Goal: Transaction & Acquisition: Book appointment/travel/reservation

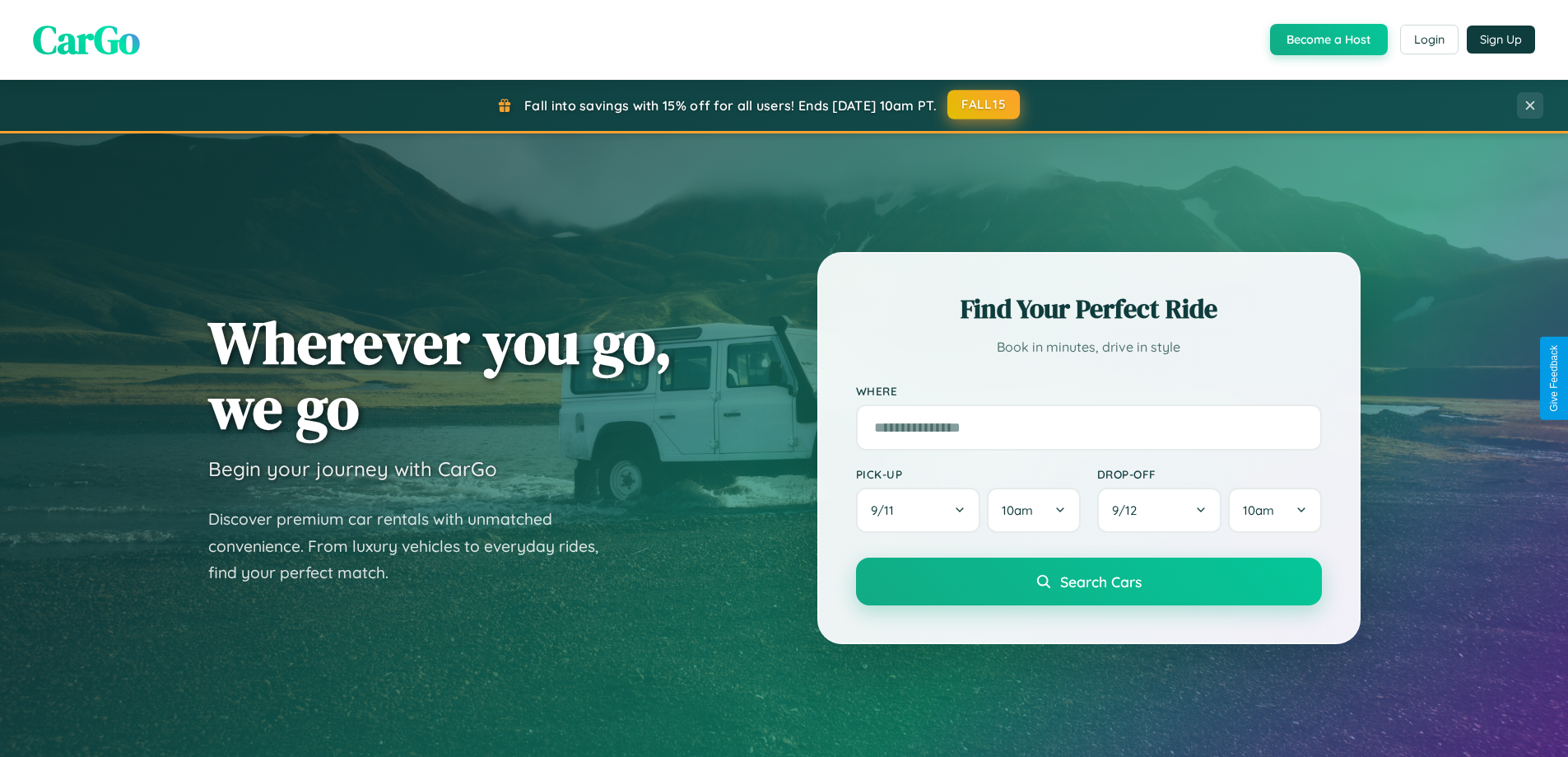
click at [985, 105] on button "FALL15" at bounding box center [984, 105] width 73 height 30
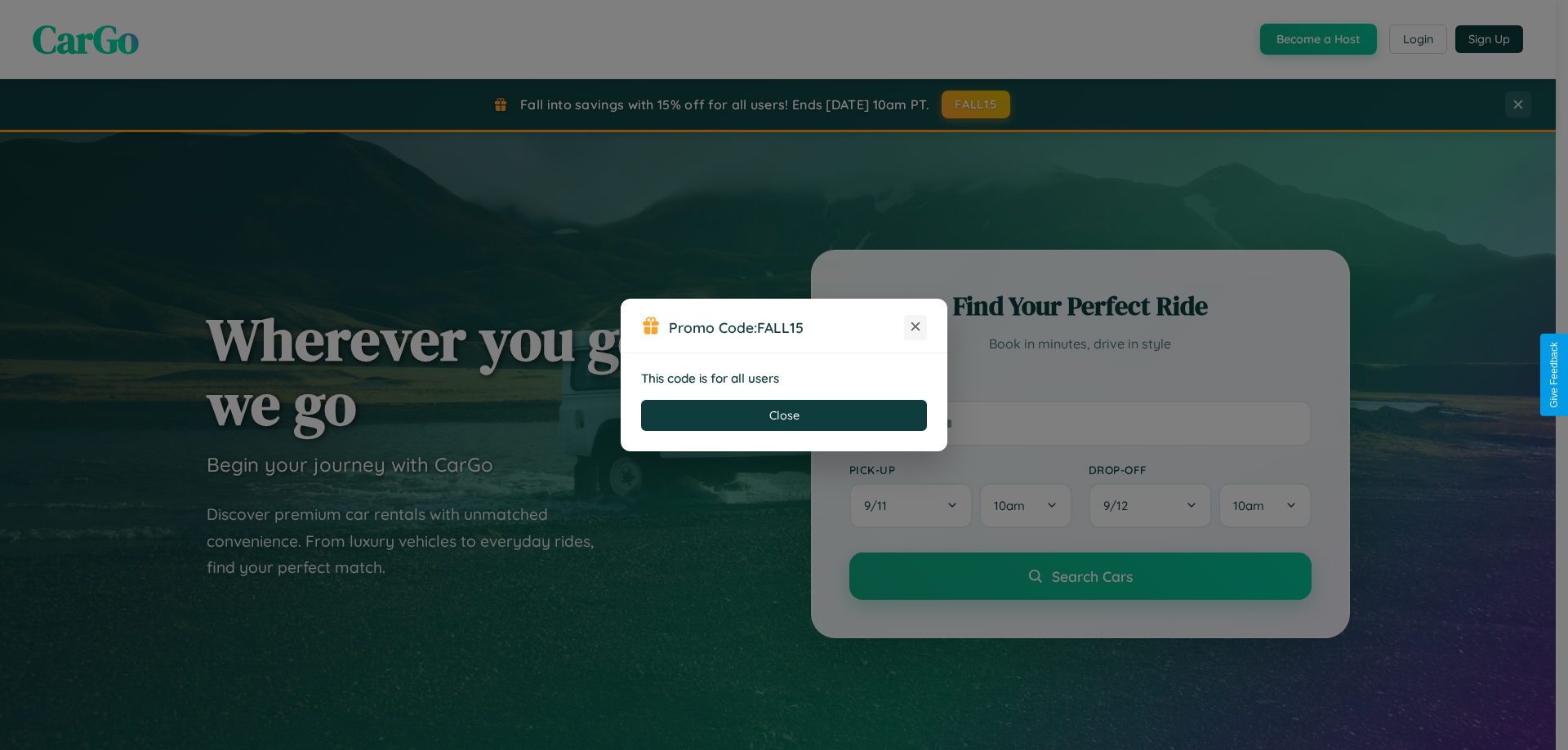
click at [915, 327] on icon at bounding box center [915, 326] width 17 height 17
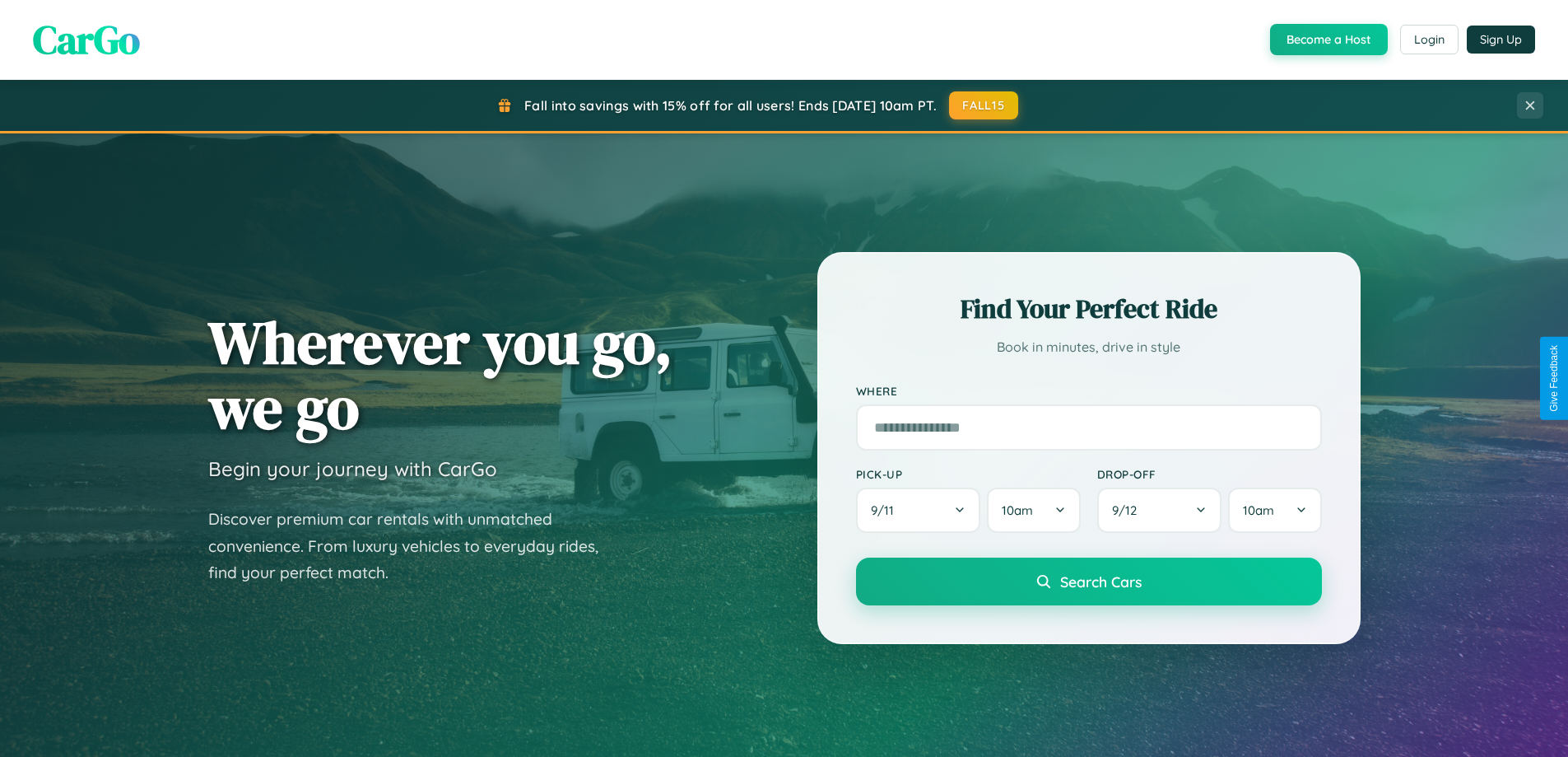
scroll to position [3170, 0]
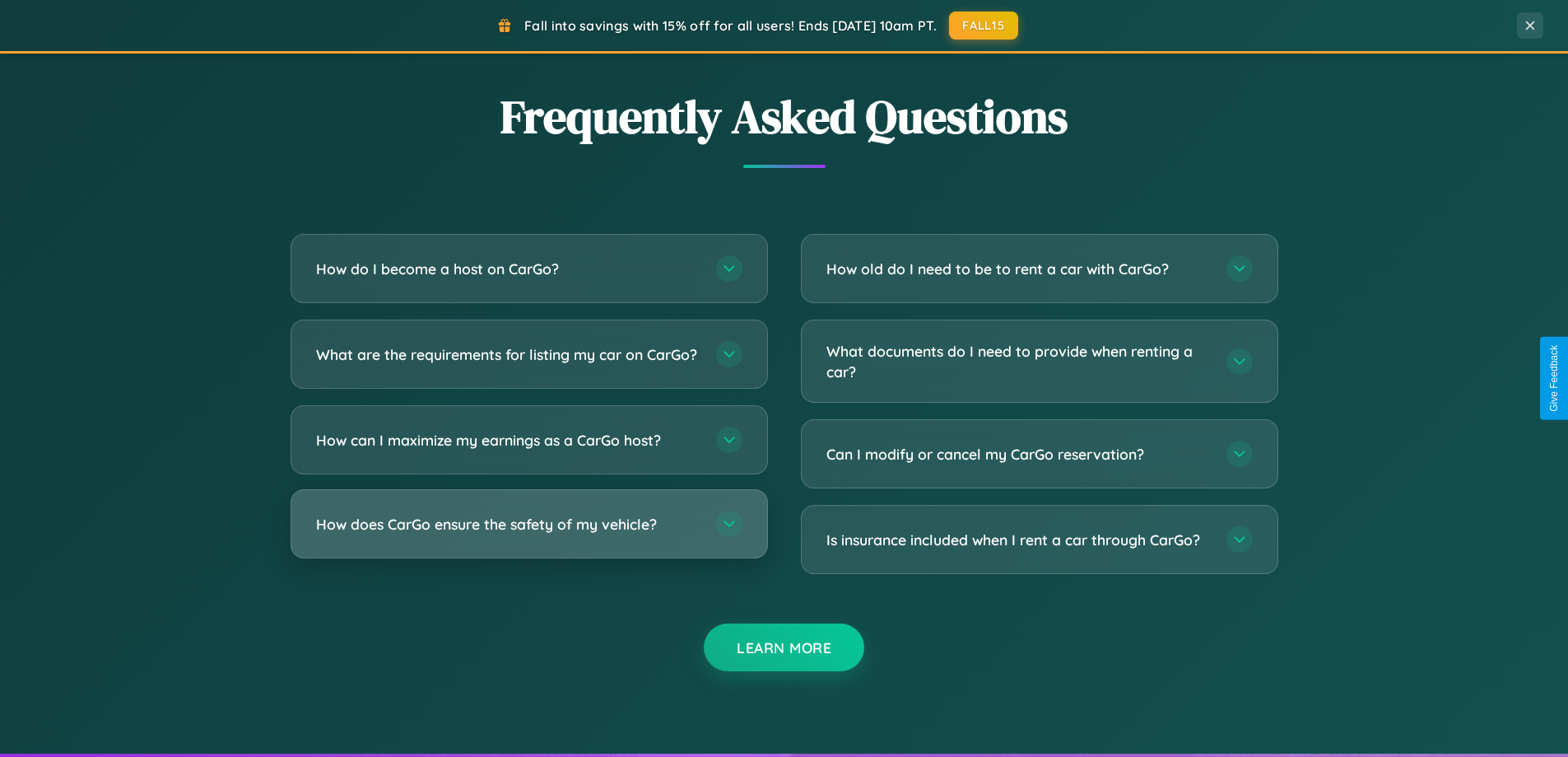
click at [528, 535] on h3 "How does CarGo ensure the safety of my vehicle?" at bounding box center [507, 524] width 384 height 21
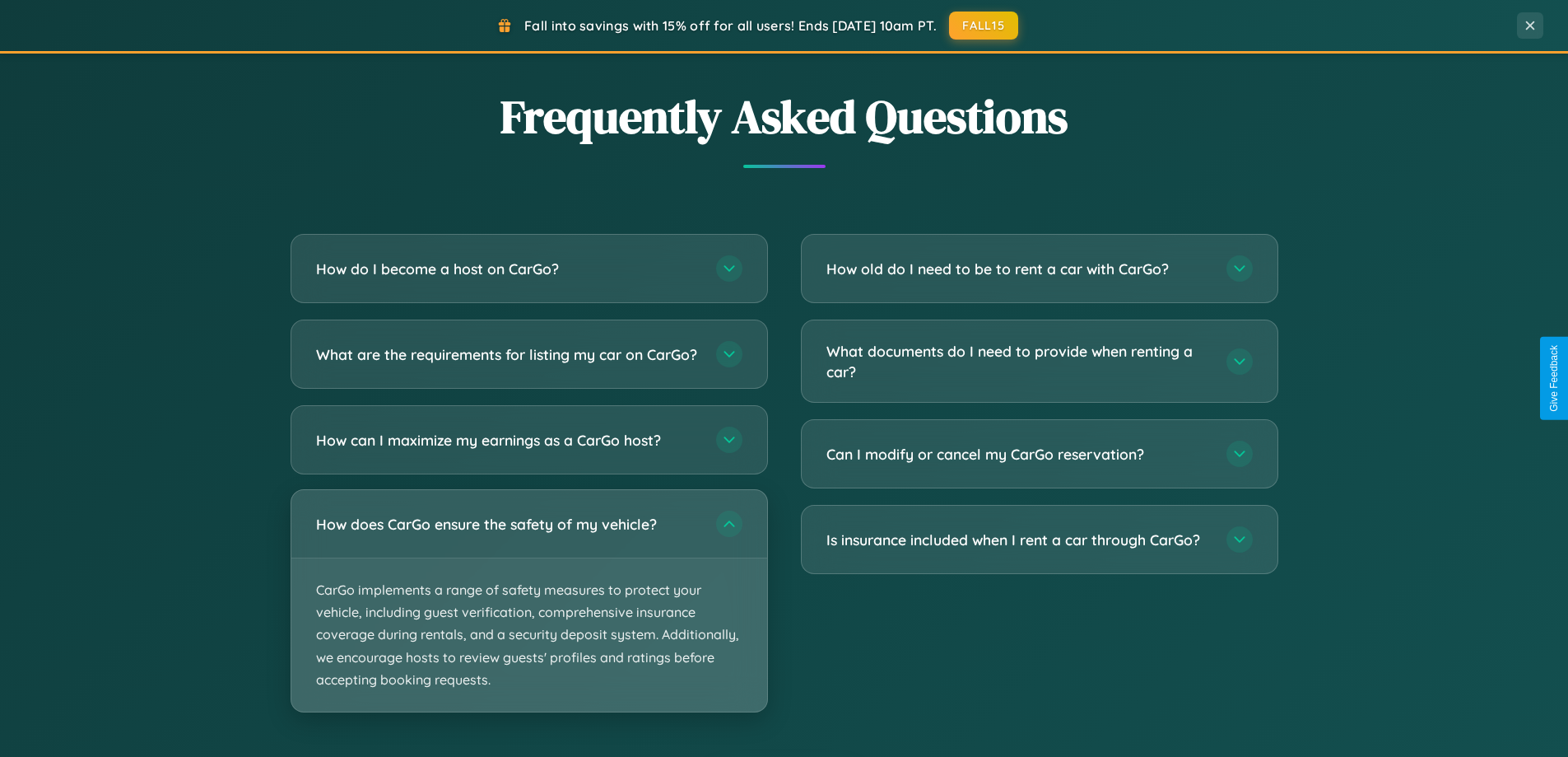
click at [528, 614] on p "CarGo implements a range of safety measures to protect your vehicle, including …" at bounding box center [528, 635] width 475 height 154
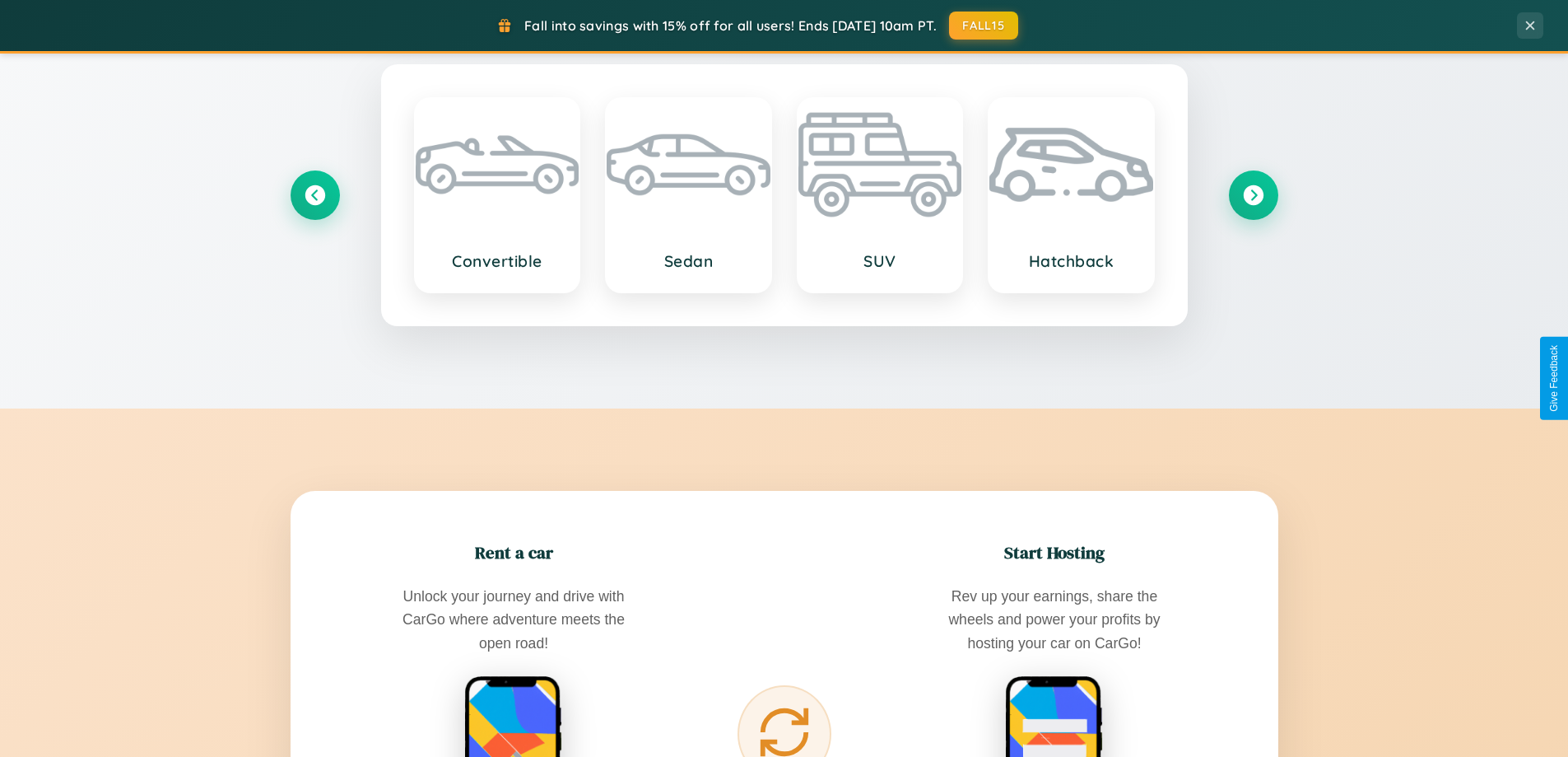
scroll to position [356, 0]
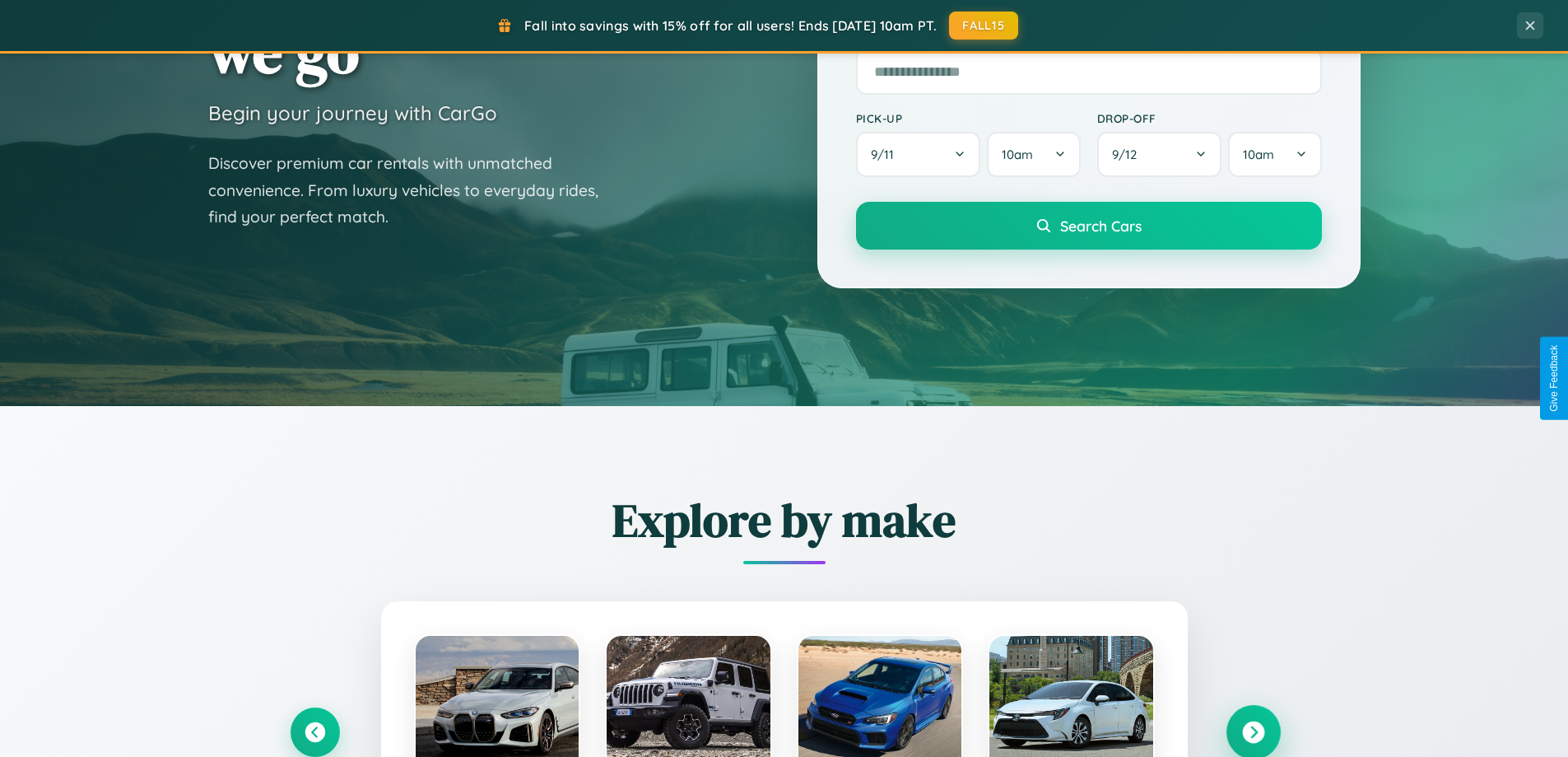
click at [1253, 732] on icon at bounding box center [1253, 732] width 22 height 22
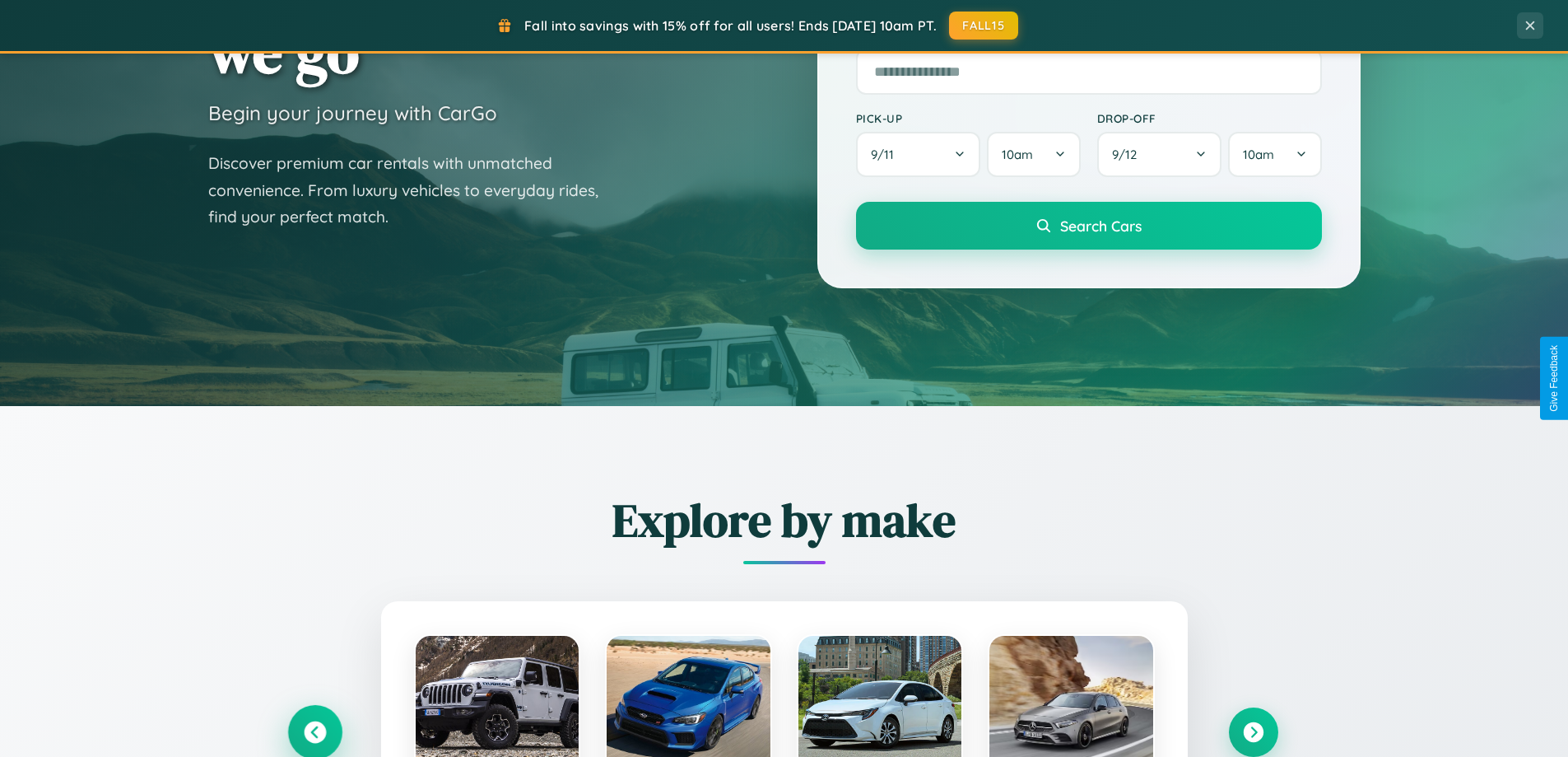
click at [314, 731] on icon at bounding box center [315, 732] width 22 height 22
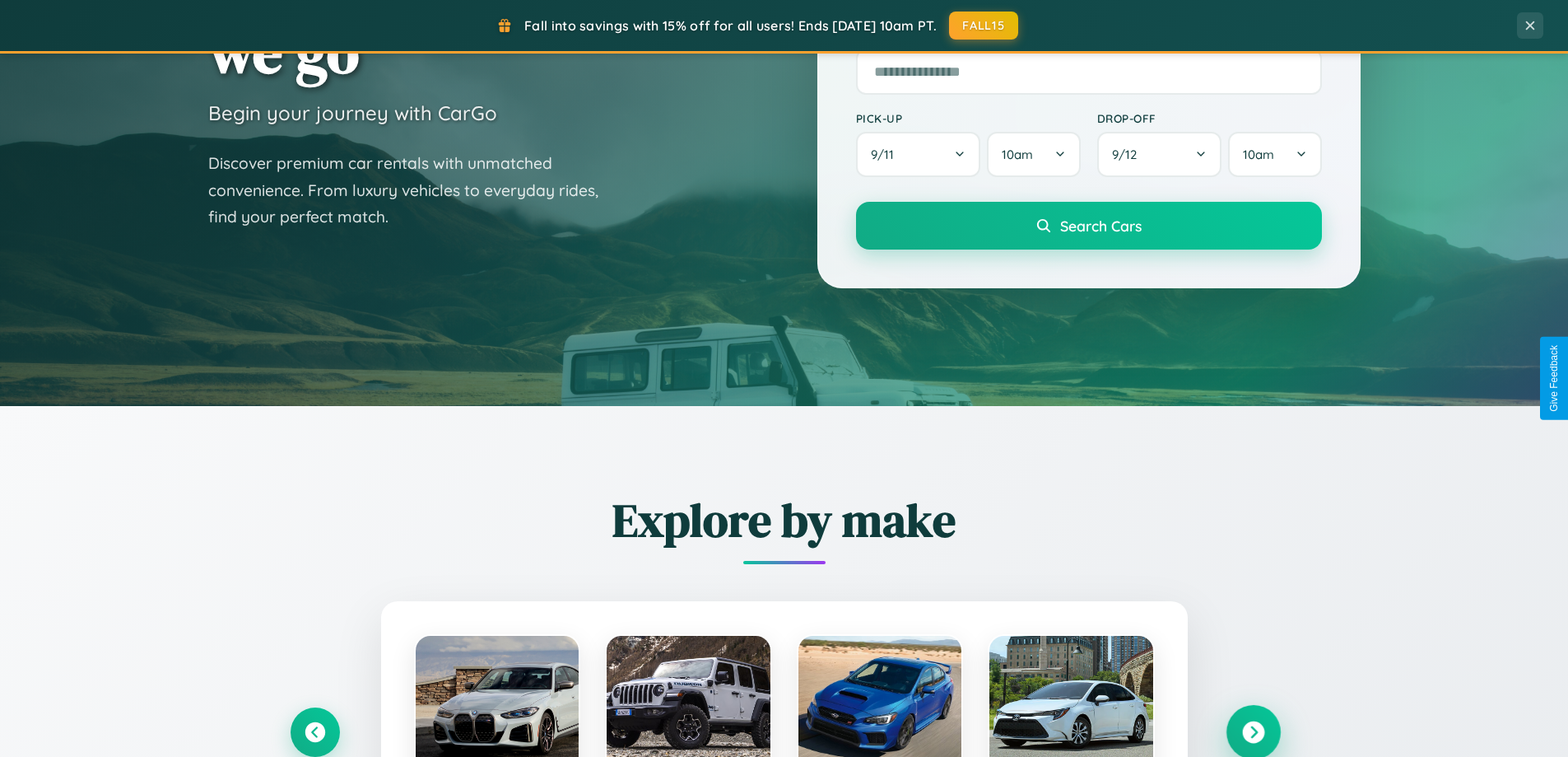
click at [1253, 731] on icon at bounding box center [1253, 732] width 22 height 22
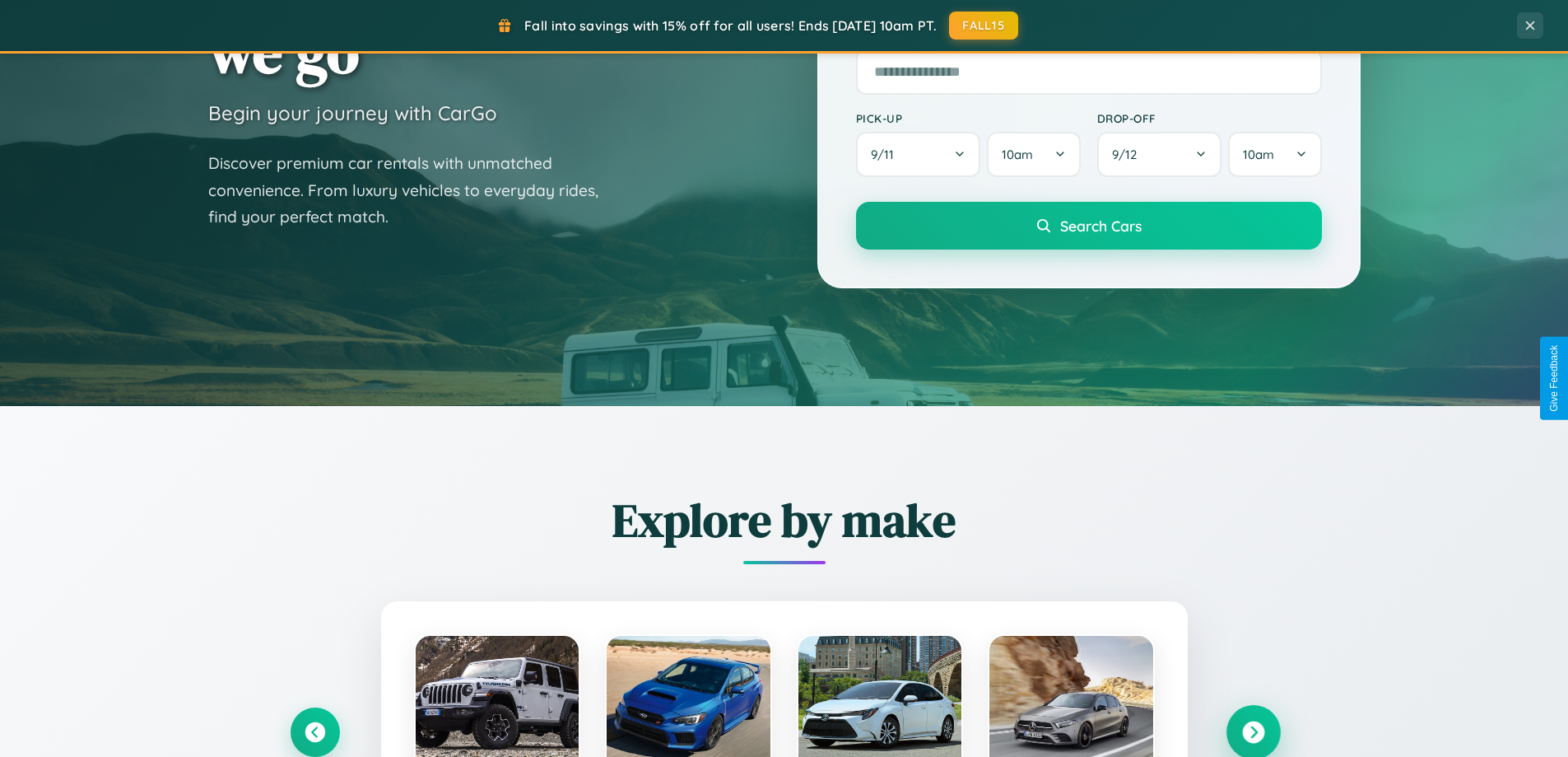
click at [1253, 731] on icon at bounding box center [1253, 732] width 22 height 22
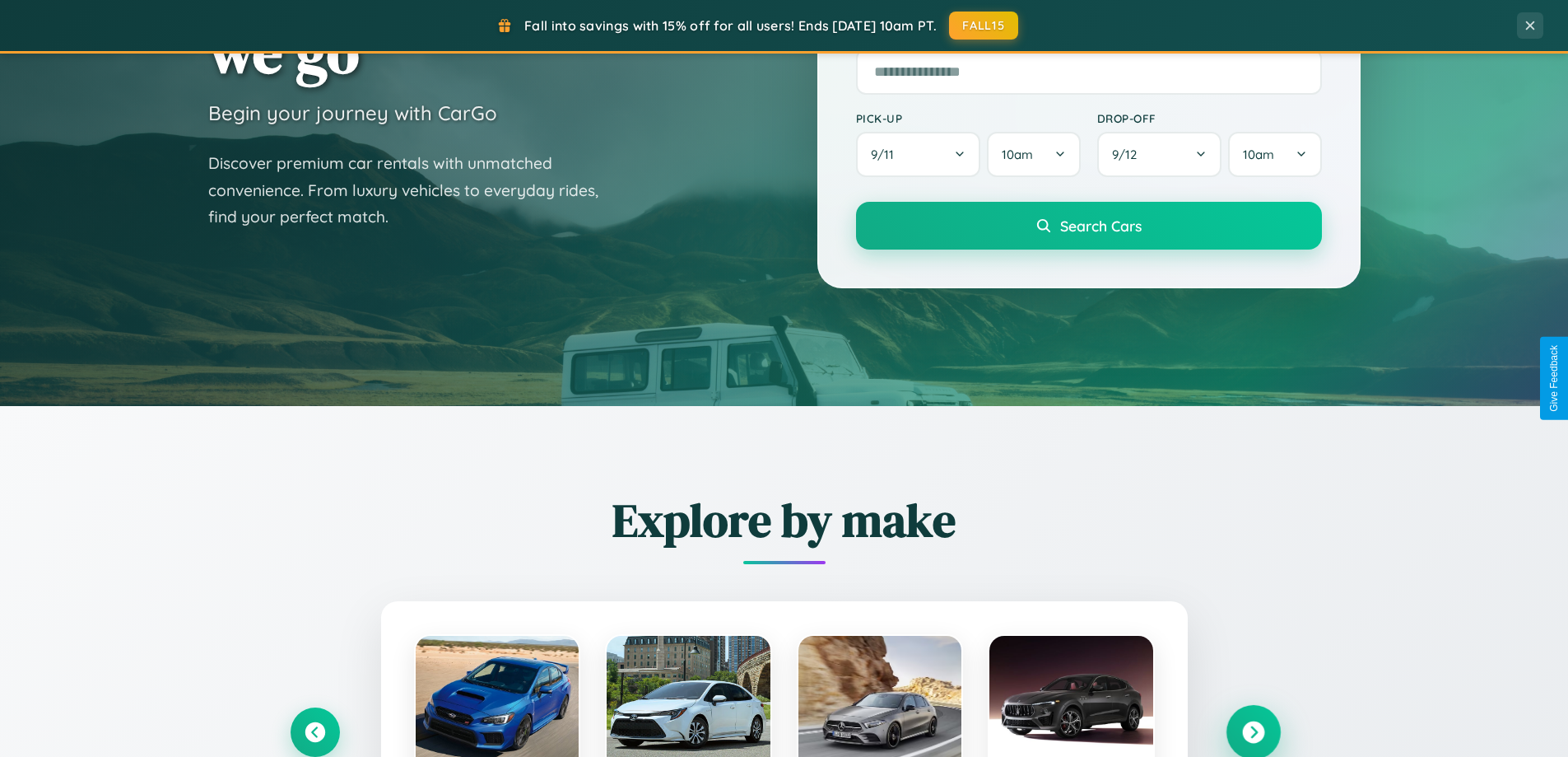
click at [1253, 731] on icon at bounding box center [1253, 732] width 22 height 22
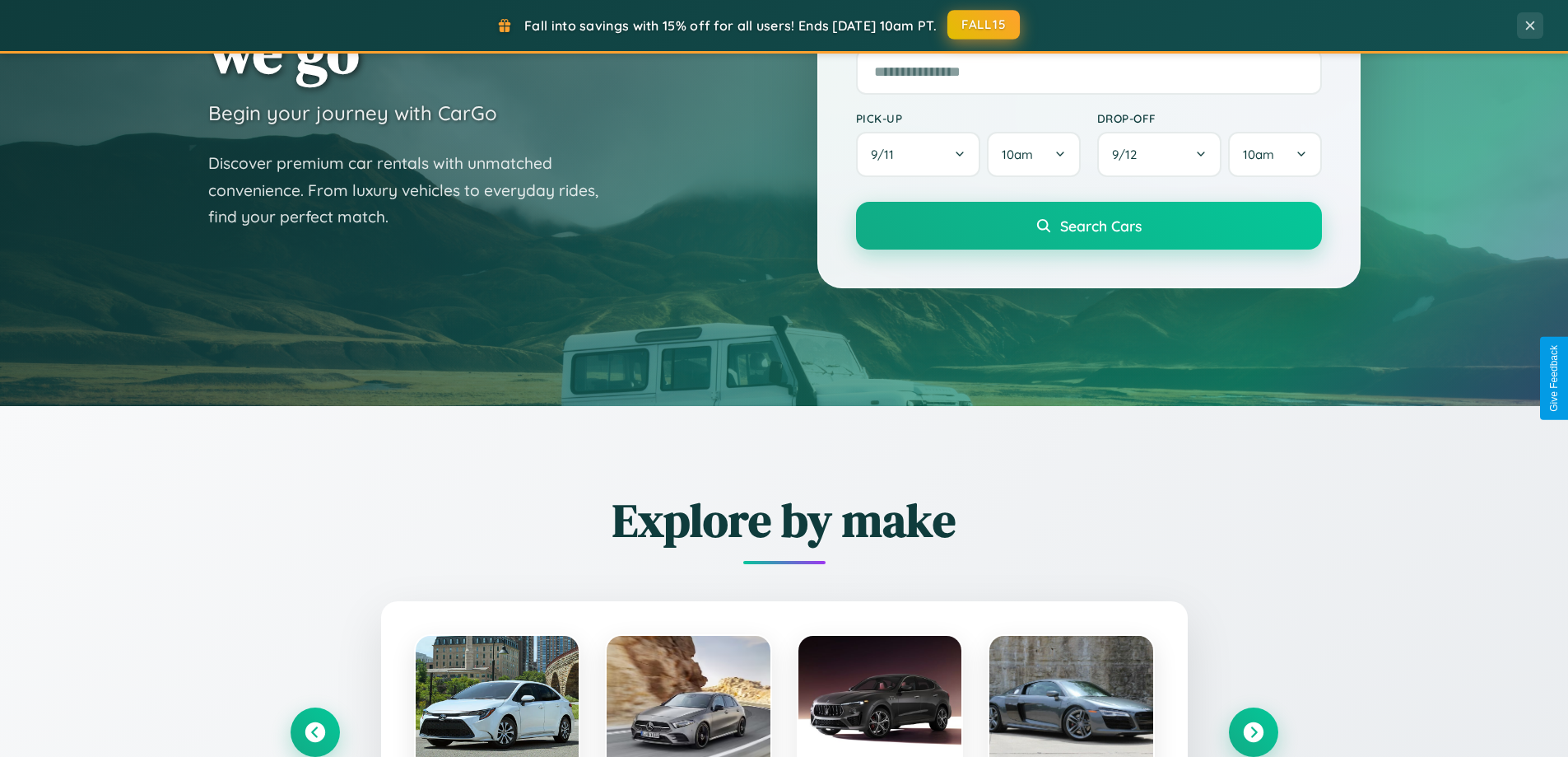
click at [985, 25] on button "FALL15" at bounding box center [984, 25] width 73 height 30
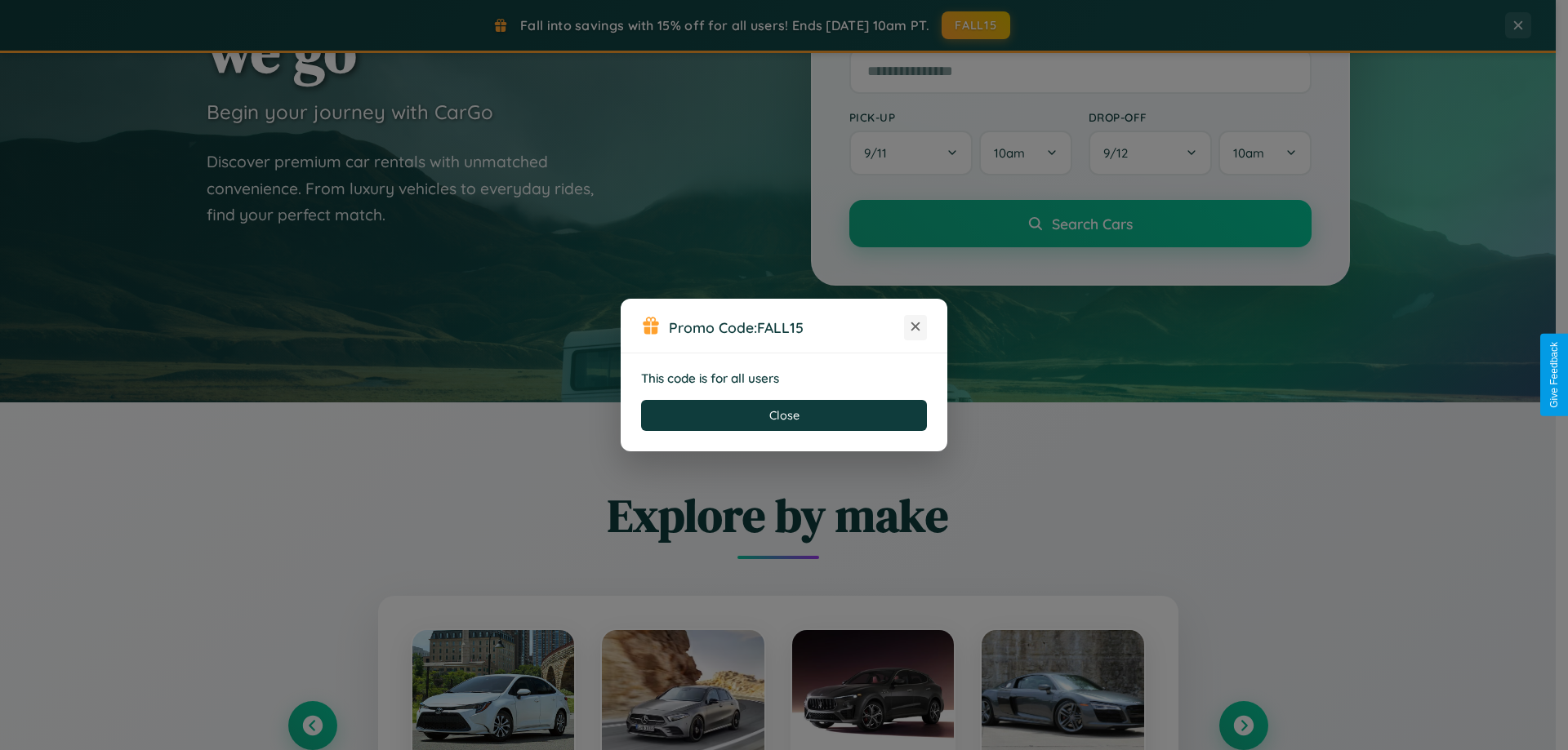
click at [915, 327] on icon at bounding box center [915, 326] width 17 height 17
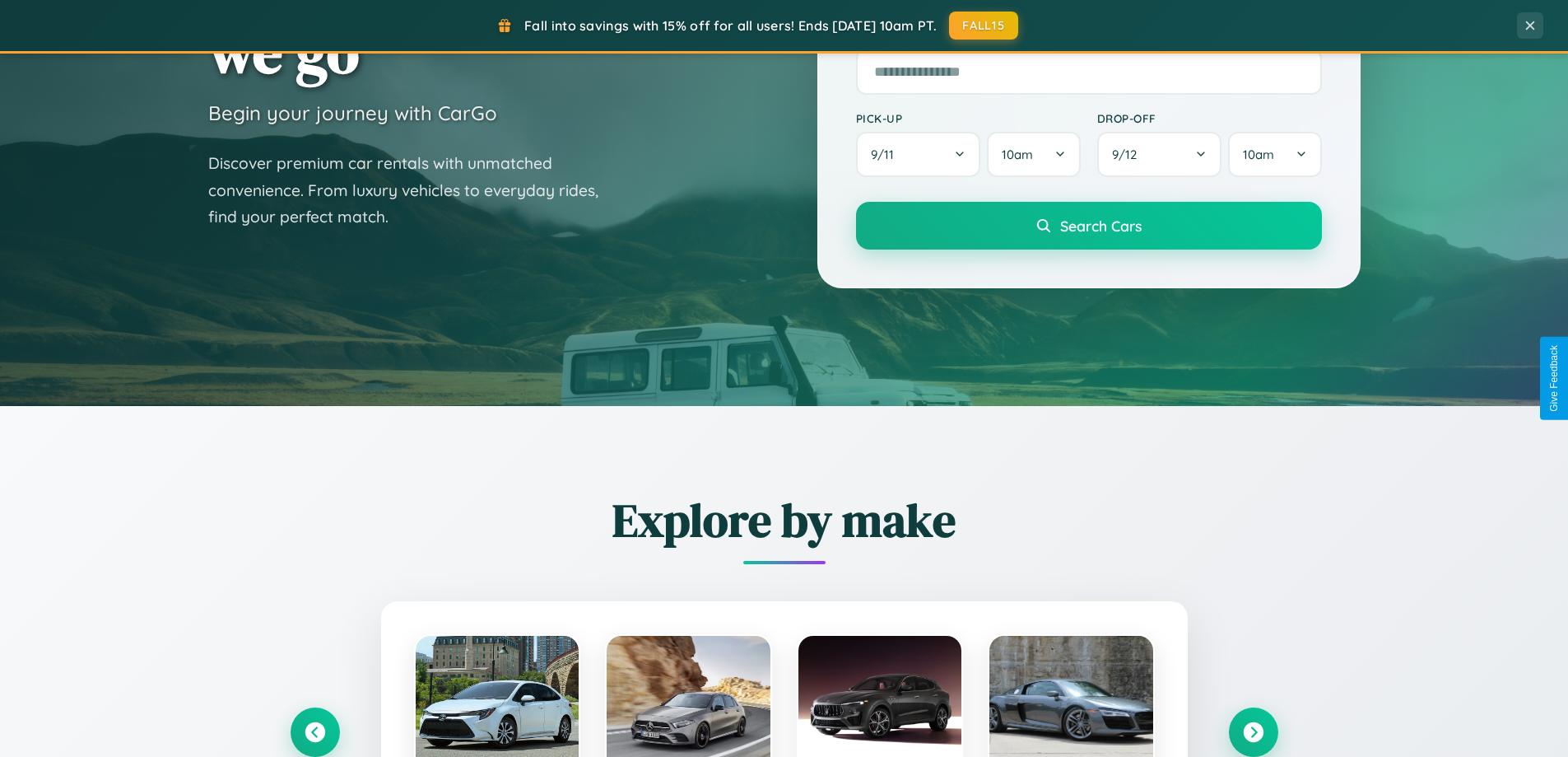
scroll to position [2646, 0]
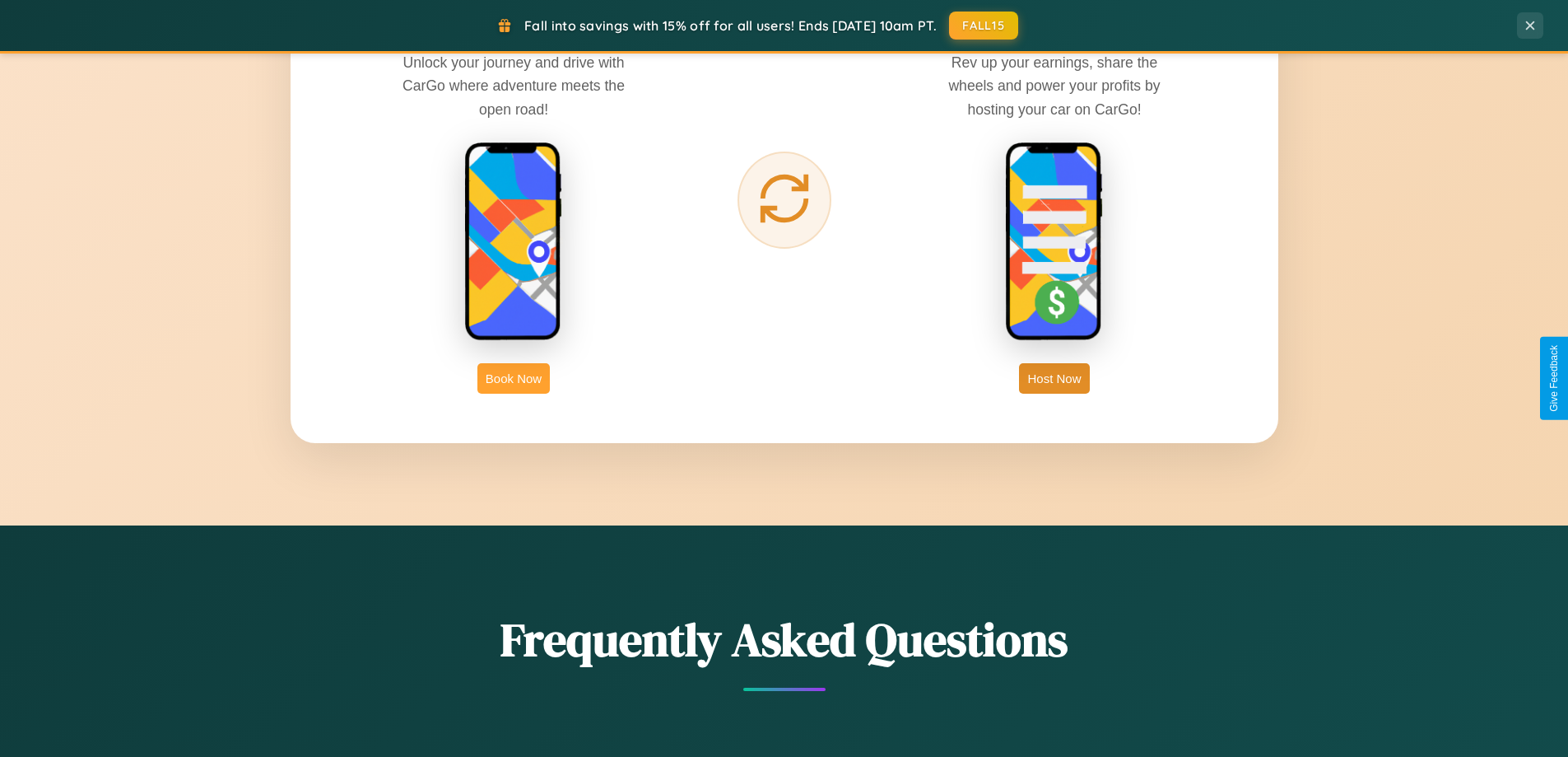
click at [513, 378] on button "Book Now" at bounding box center [513, 378] width 73 height 31
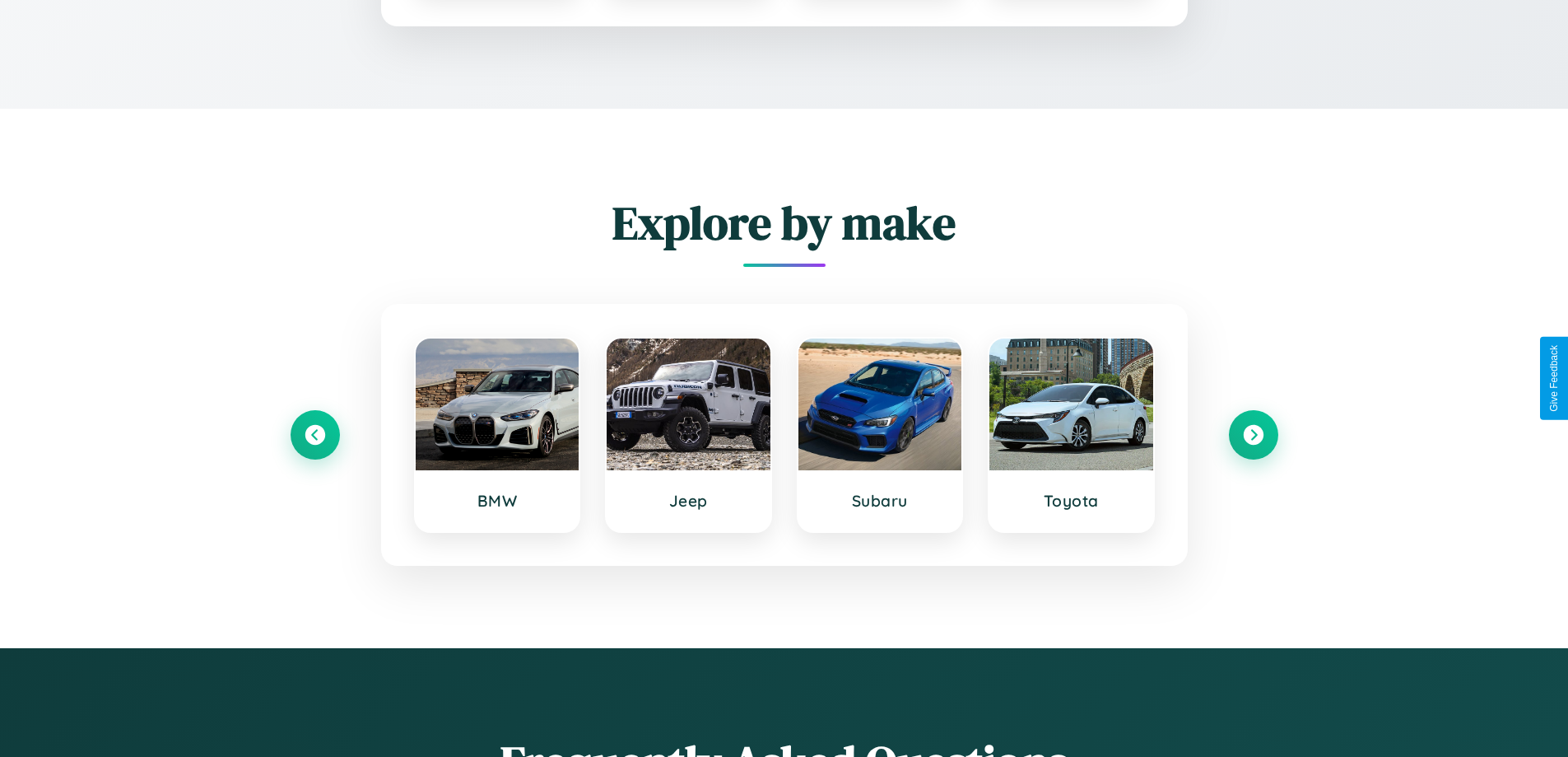
scroll to position [223, 0]
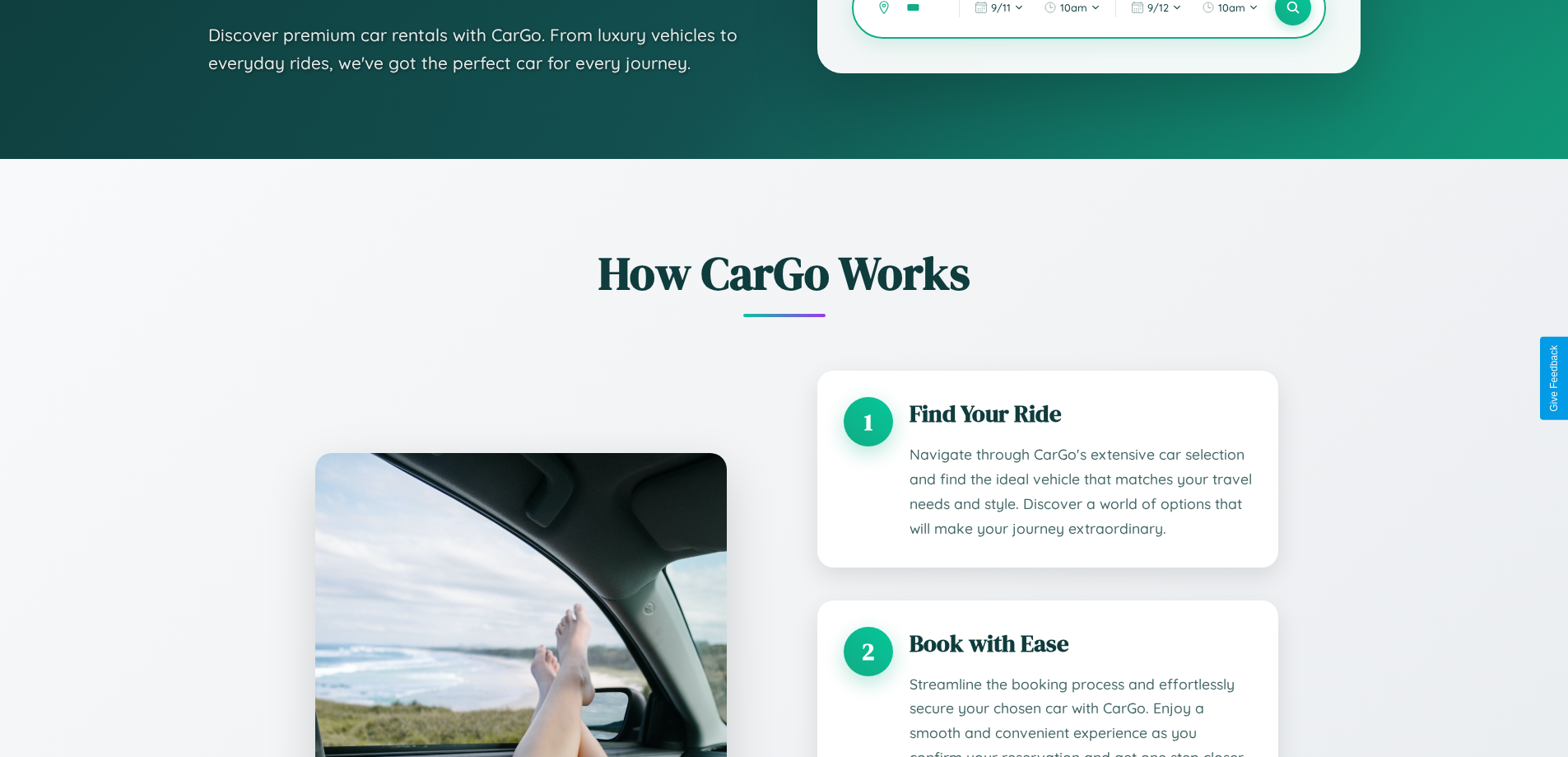
type input "****"
